Goal: Navigation & Orientation: Find specific page/section

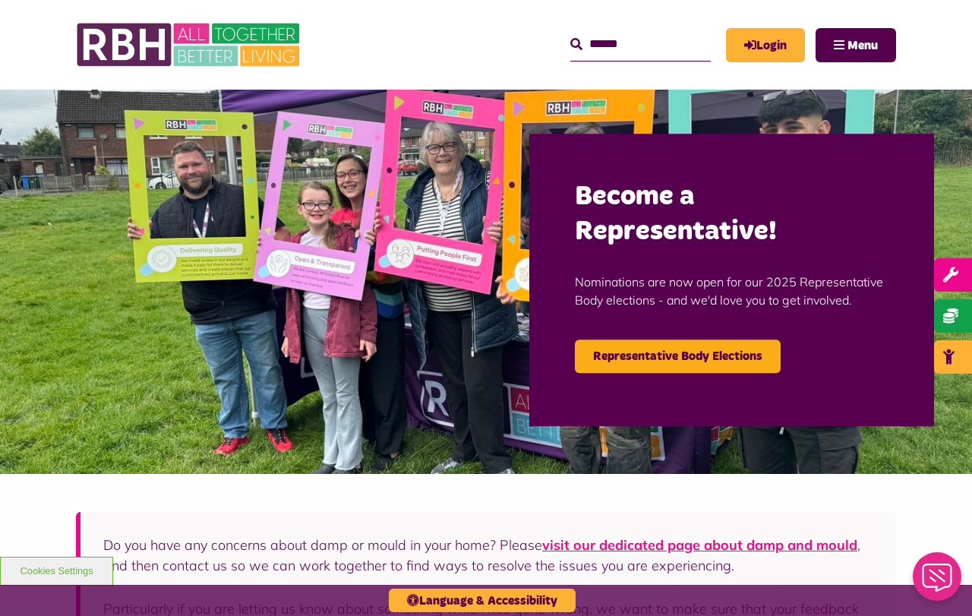
click at [873, 42] on span "Menu" at bounding box center [863, 45] width 30 height 12
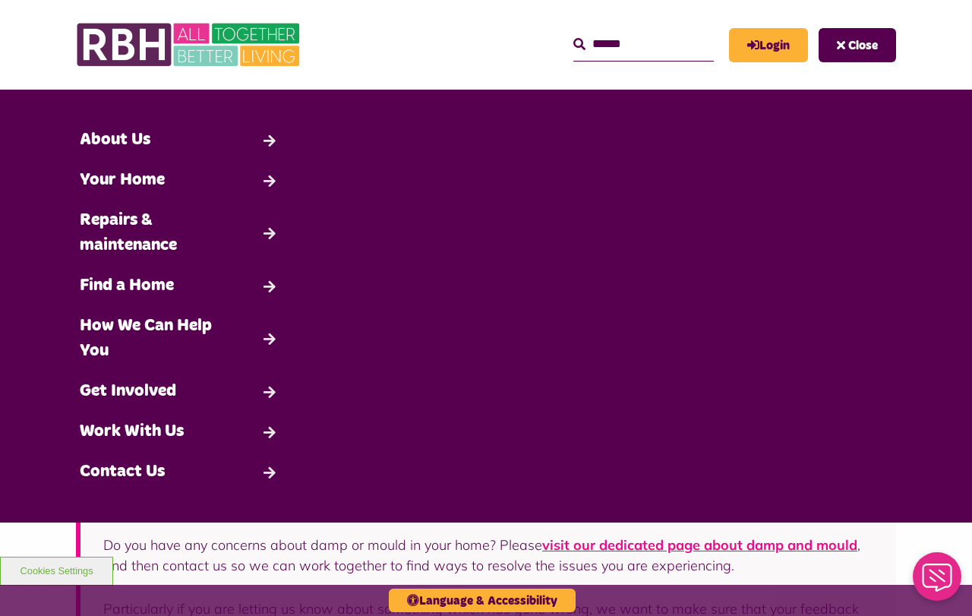
click at [194, 428] on link "Work With Us" at bounding box center [179, 432] width 215 height 40
click at [208, 427] on link "Work With Us" at bounding box center [179, 432] width 215 height 40
click at [271, 428] on link "Work With Us" at bounding box center [179, 432] width 215 height 40
click at [853, 46] on span "Close" at bounding box center [863, 45] width 30 height 12
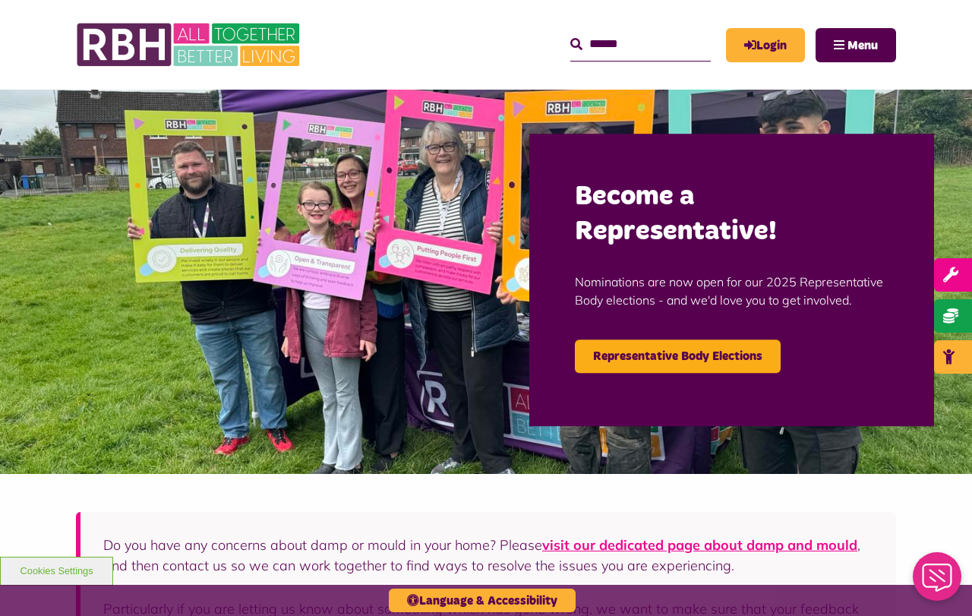
click at [850, 46] on span "Menu" at bounding box center [863, 45] width 30 height 12
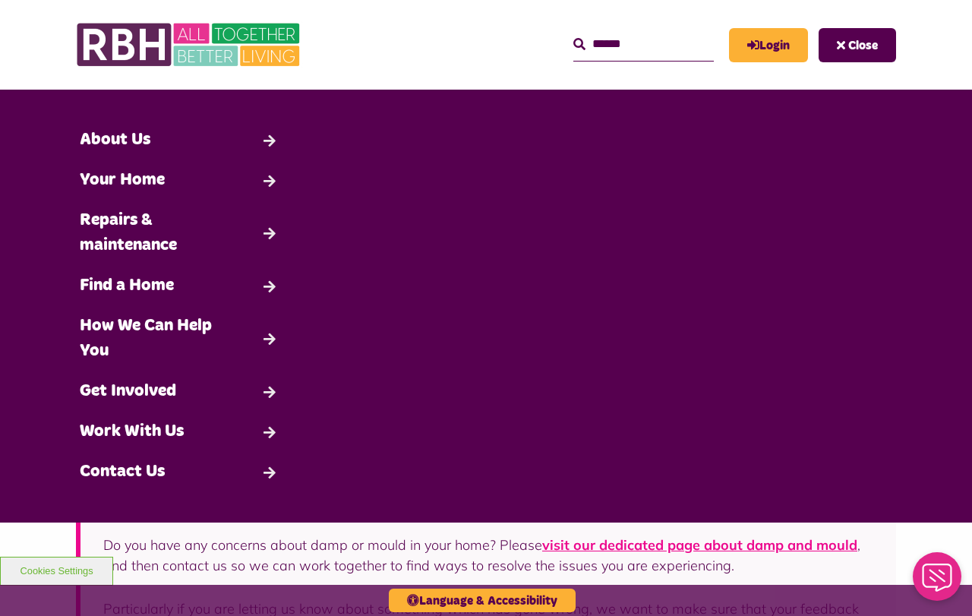
click at [182, 427] on link "Work With Us" at bounding box center [179, 432] width 215 height 40
click at [123, 433] on link "Work With Us" at bounding box center [179, 432] width 215 height 40
click at [859, 48] on span "Close" at bounding box center [863, 45] width 30 height 12
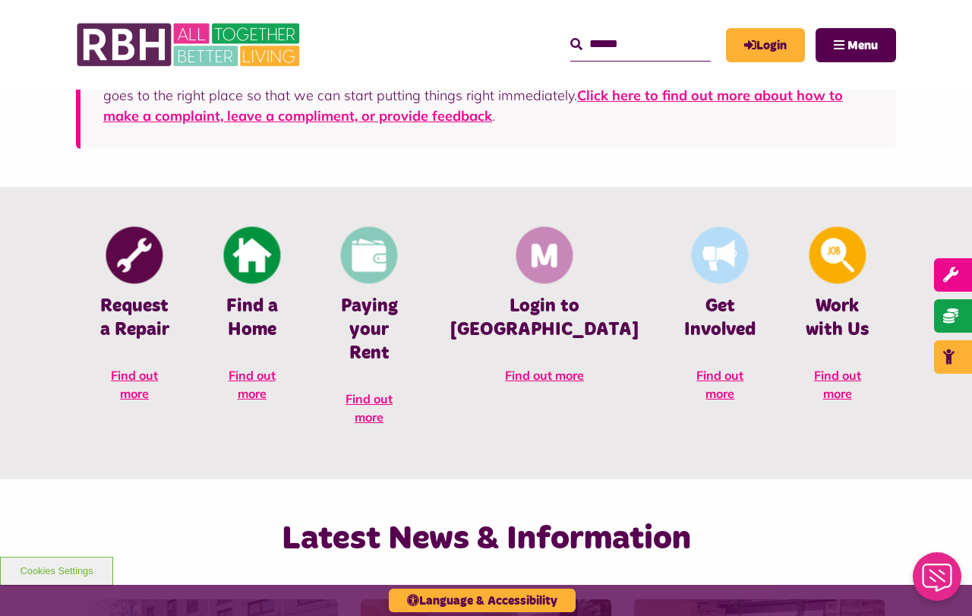
scroll to position [538, 0]
click at [833, 257] on img at bounding box center [837, 255] width 57 height 57
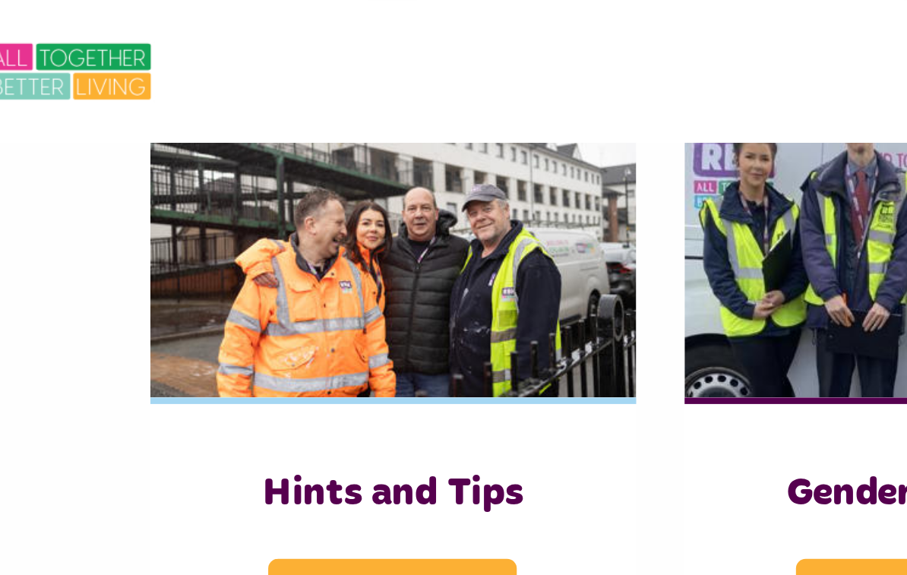
scroll to position [650, 0]
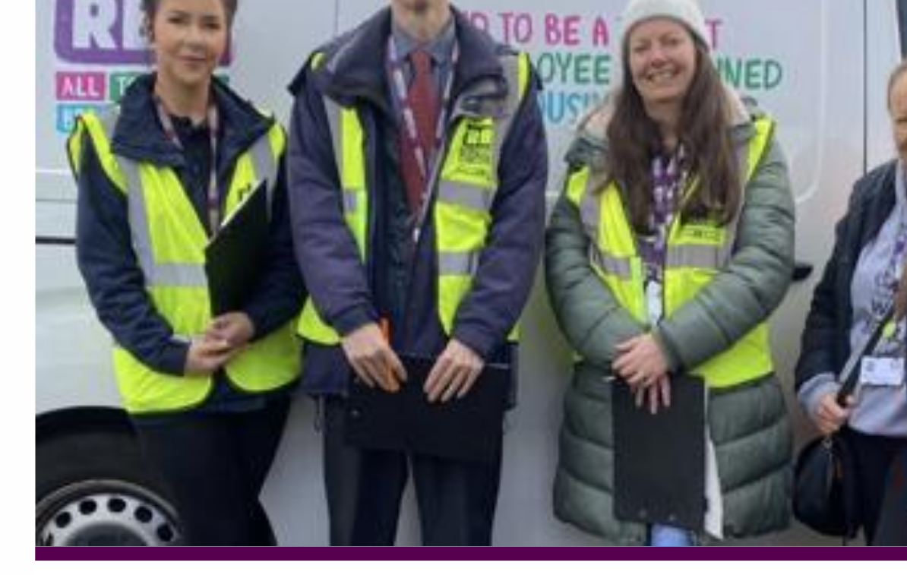
click at [465, 50] on img at bounding box center [579, 116] width 229 height 143
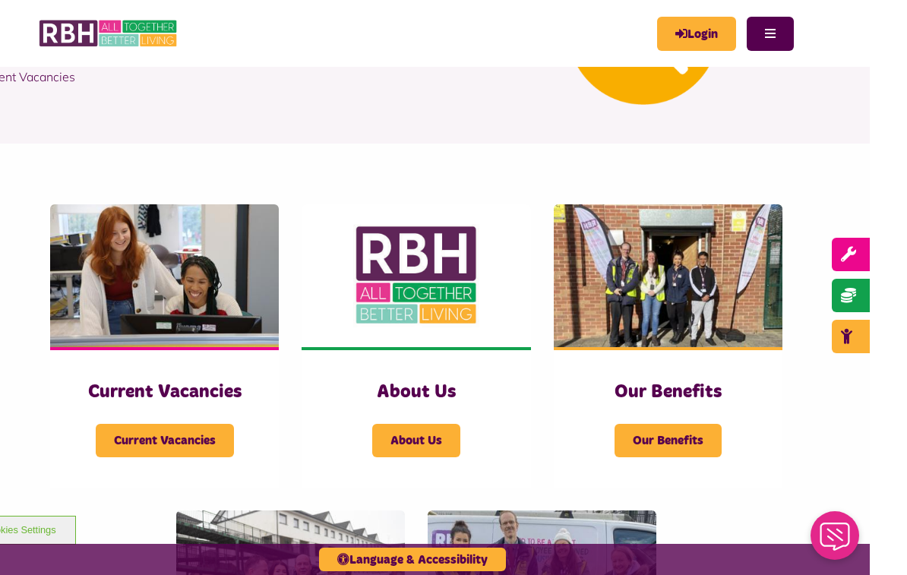
scroll to position [216, 0]
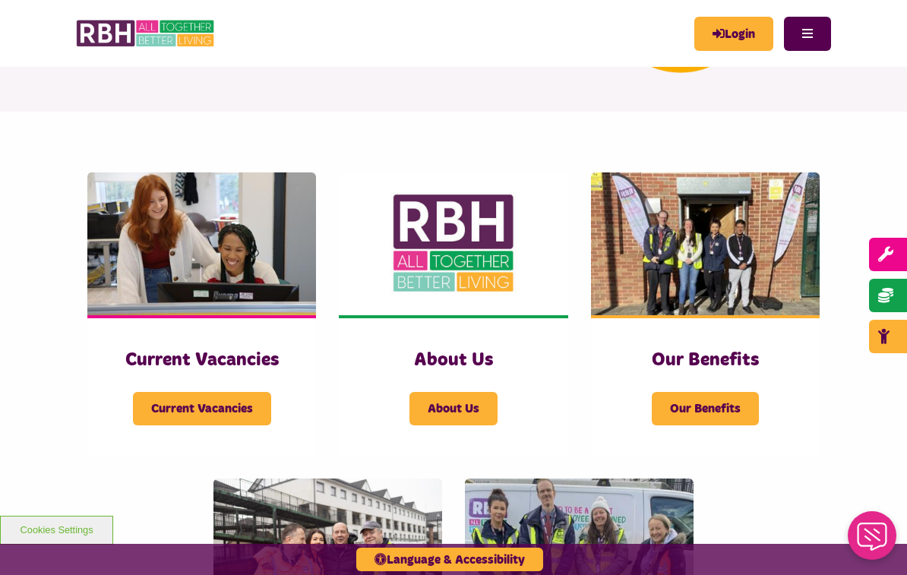
click at [236, 400] on span "Current Vacancies" at bounding box center [202, 408] width 138 height 33
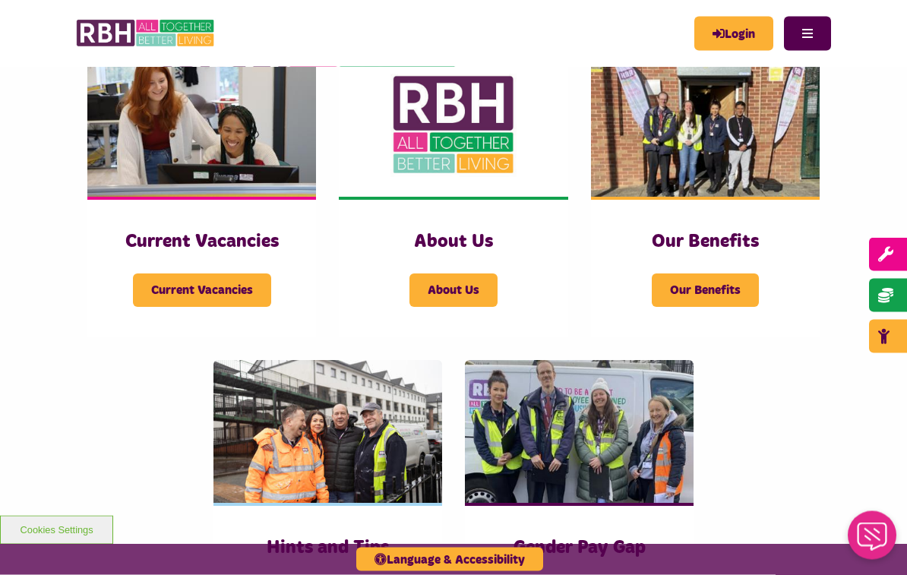
scroll to position [335, 0]
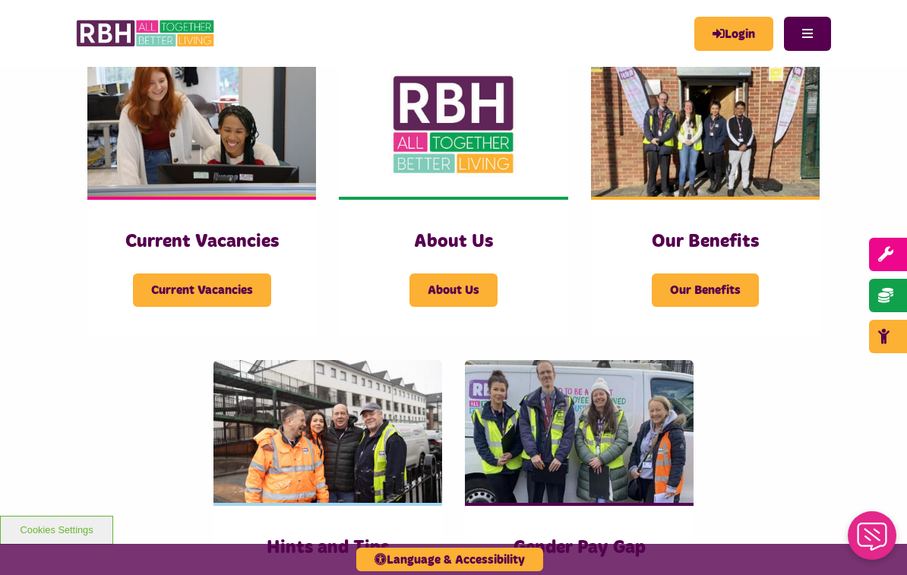
click at [472, 287] on span "About Us" at bounding box center [453, 289] width 88 height 33
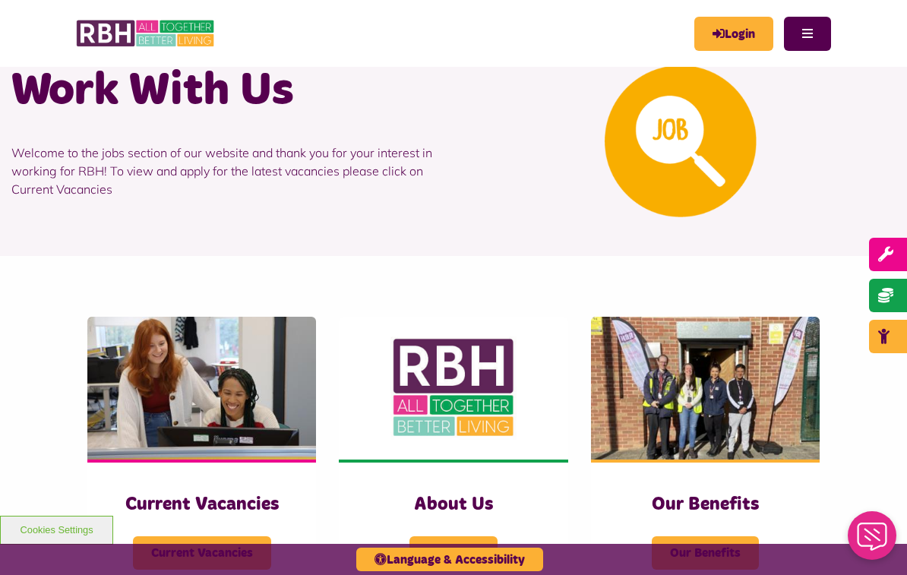
scroll to position [0, 0]
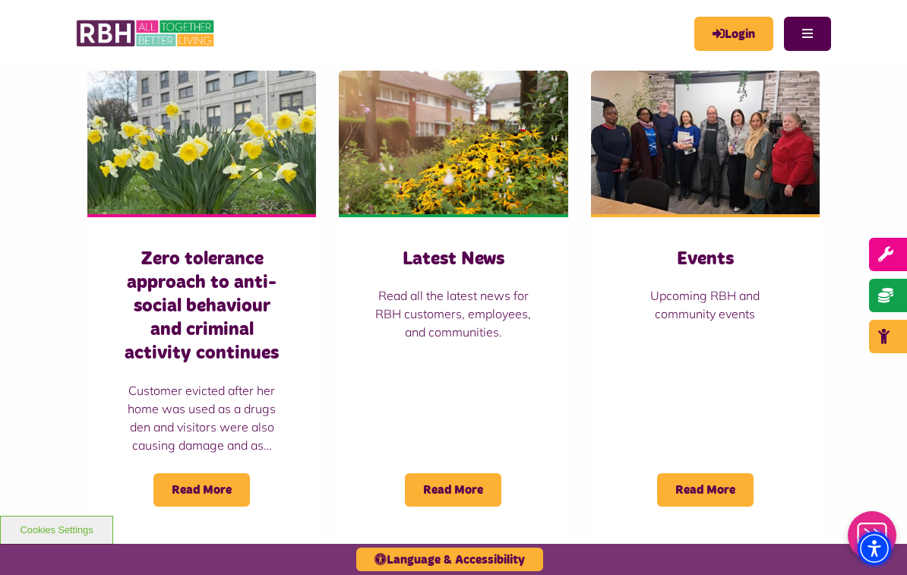
scroll to position [1020, 0]
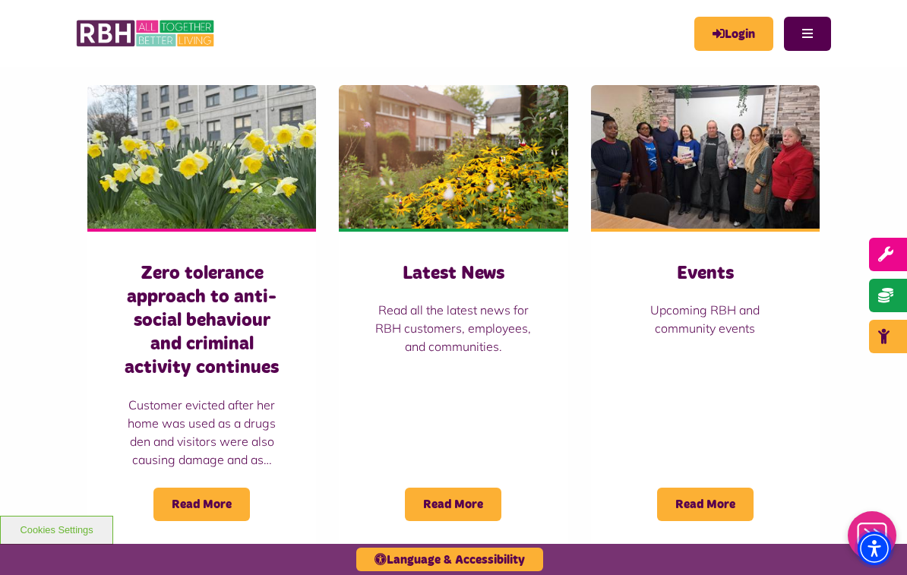
click at [472, 488] on span "Read More" at bounding box center [453, 504] width 96 height 33
